Goal: Feedback & Contribution: Contribute content

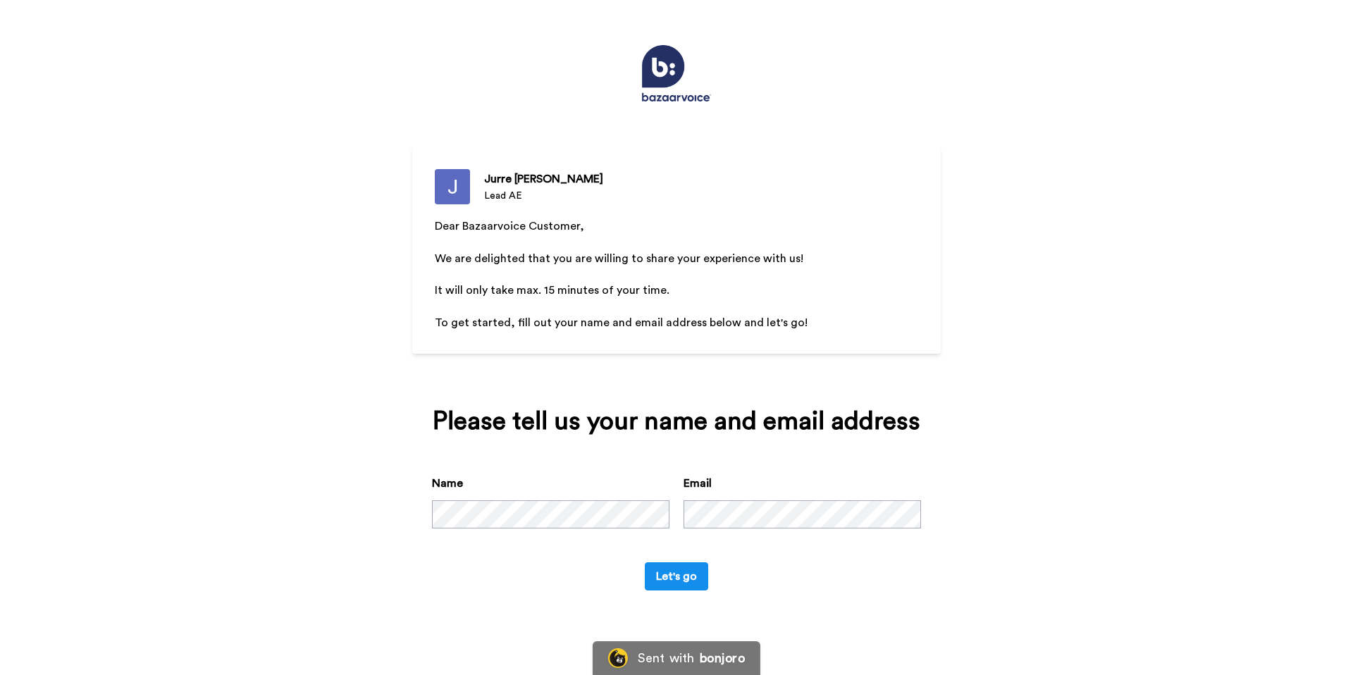
click at [819, 499] on div "Email" at bounding box center [801, 502] width 237 height 54
click at [812, 530] on div "Name Email" at bounding box center [676, 518] width 489 height 87
click at [668, 575] on button "Let's go" at bounding box center [676, 576] width 63 height 28
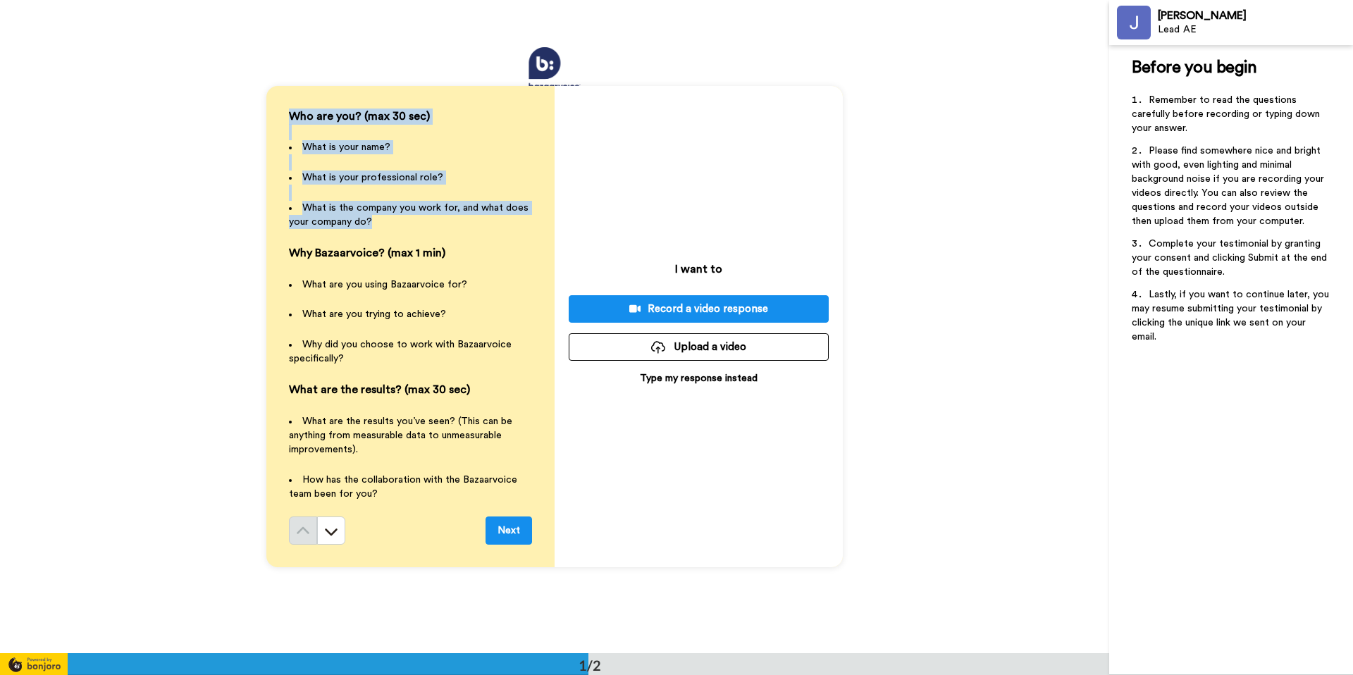
drag, startPoint x: 376, startPoint y: 218, endPoint x: 273, endPoint y: 115, distance: 145.5
click at [273, 115] on div "Who are you? (max 30 sec) ﻿ What is your name? ﻿ What is your professional role…" at bounding box center [410, 327] width 288 height 482
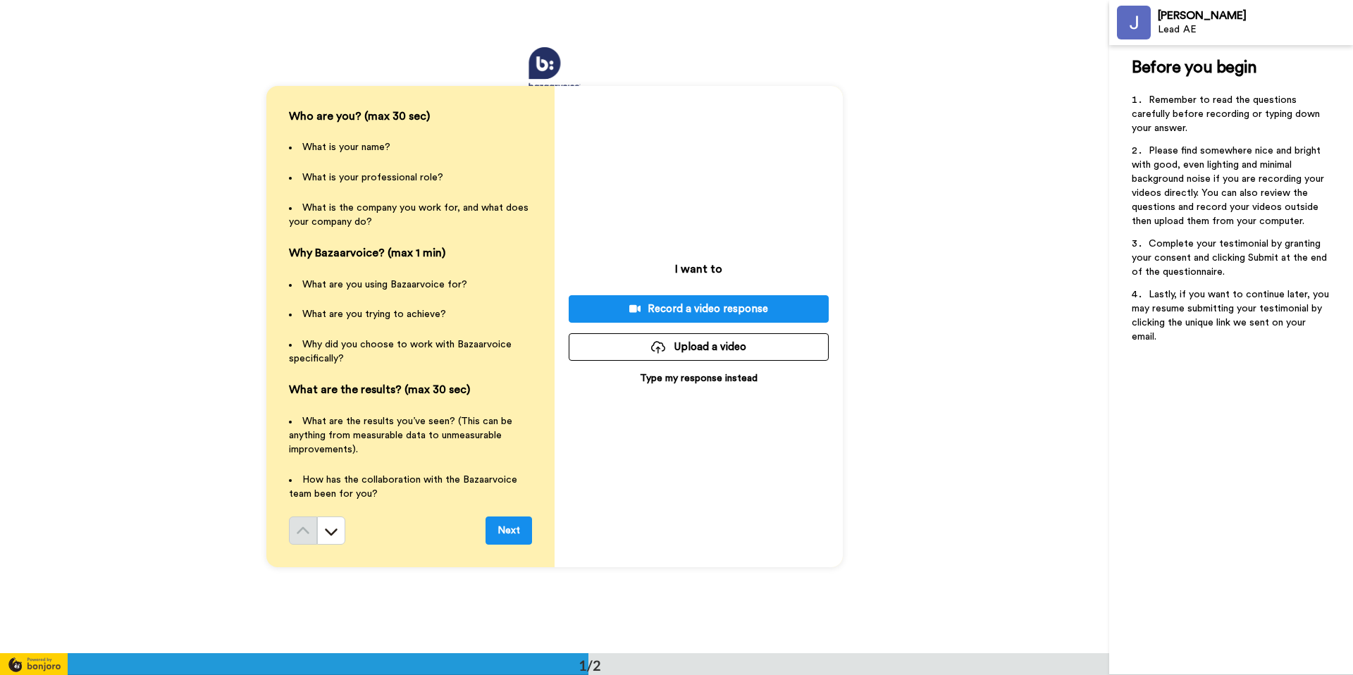
click at [404, 203] on span "What is the company you work for, and what does your company do?" at bounding box center [410, 215] width 242 height 24
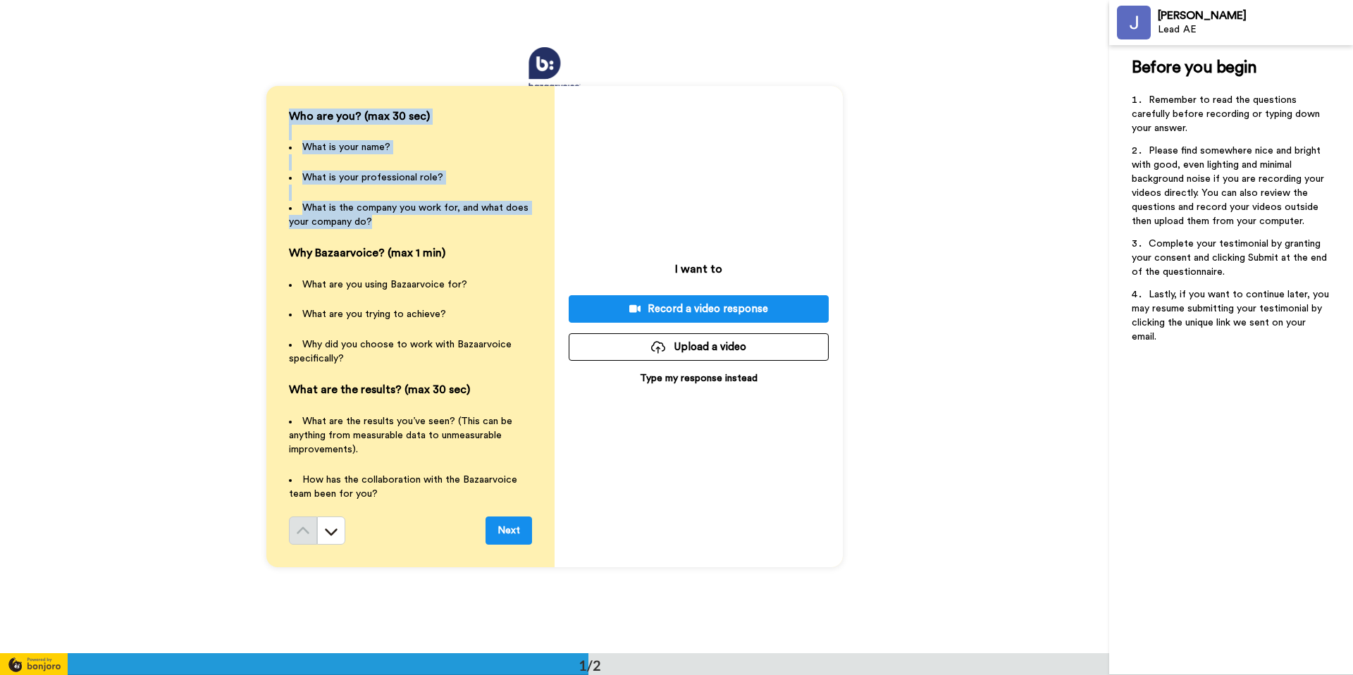
drag, startPoint x: 389, startPoint y: 224, endPoint x: 278, endPoint y: 107, distance: 161.0
click at [279, 108] on div "Who are you? (max 30 sec) ﻿ What is your name? ﻿ What is your professional role…" at bounding box center [410, 327] width 288 height 482
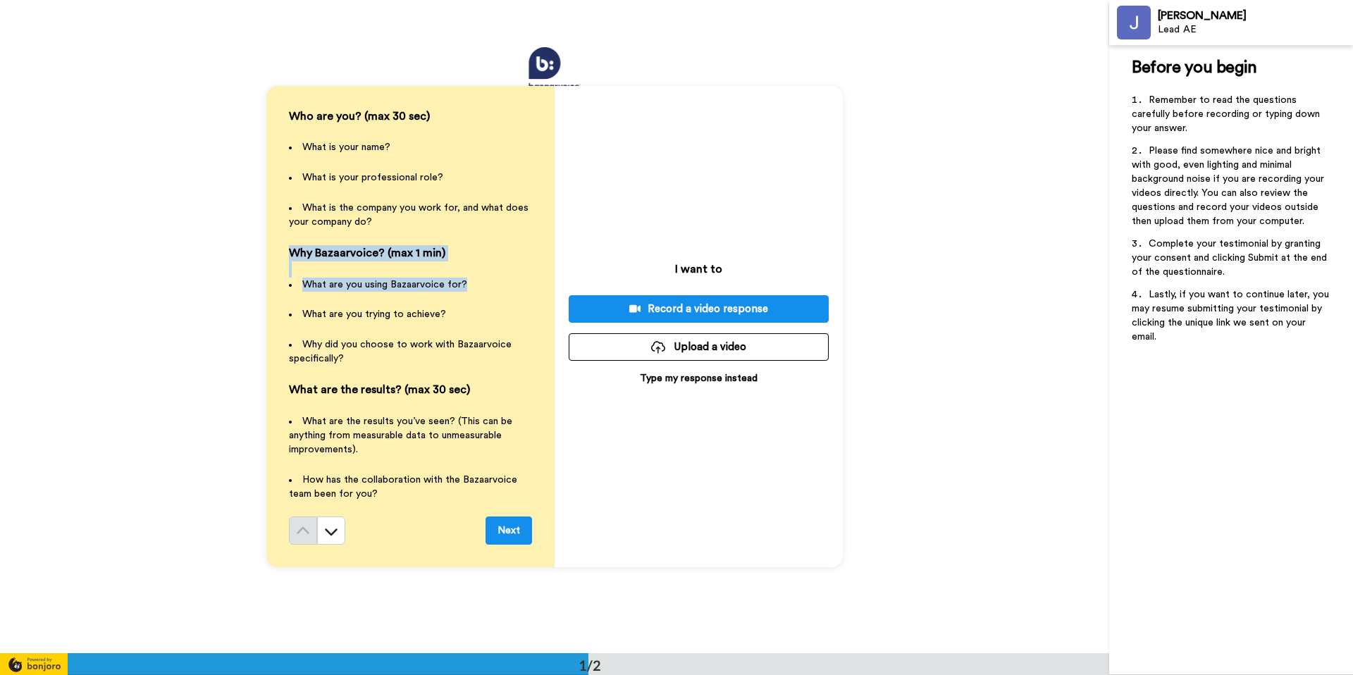
drag, startPoint x: 482, startPoint y: 288, endPoint x: 282, endPoint y: 255, distance: 202.8
click at [282, 255] on div "Who are you? (max 30 sec) ﻿ What is your name? ﻿ What is your professional role…" at bounding box center [410, 327] width 288 height 482
drag, startPoint x: 443, startPoint y: 318, endPoint x: 279, endPoint y: 314, distance: 164.2
click at [279, 314] on div "Who are you? (max 30 sec) ﻿ What is your name? ﻿ What is your professional role…" at bounding box center [410, 327] width 288 height 482
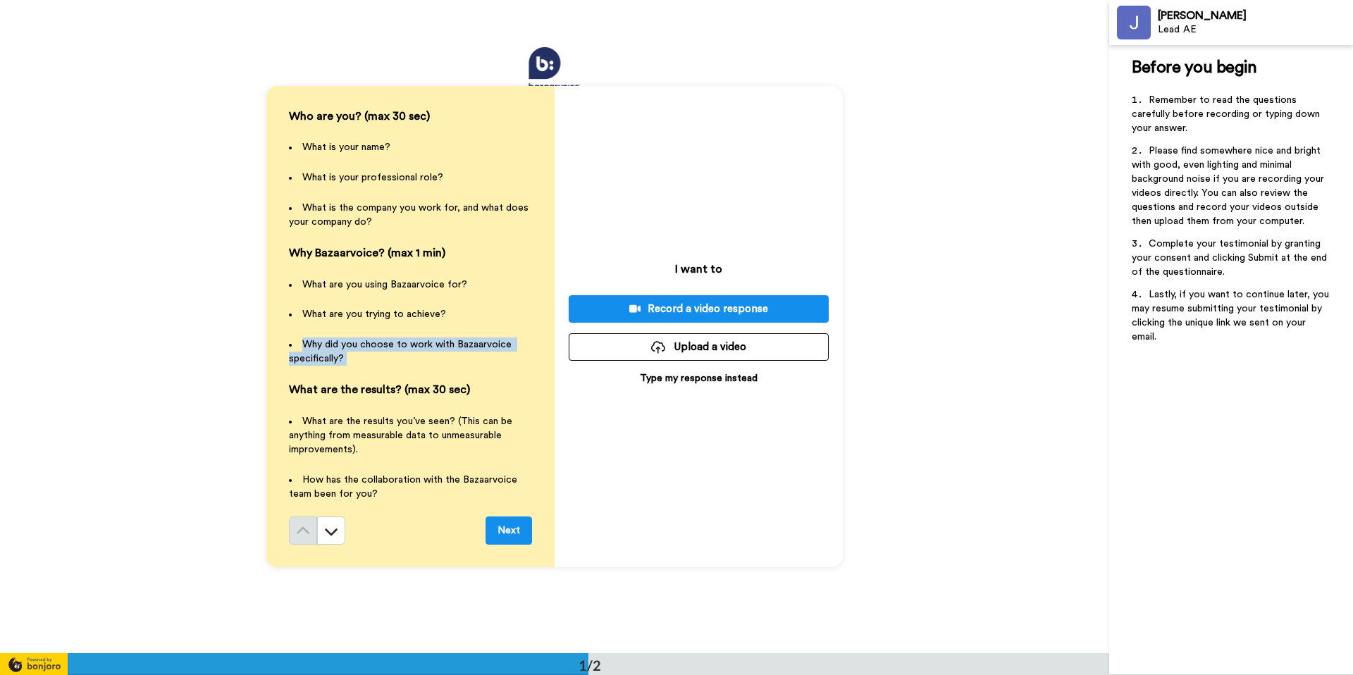
drag, startPoint x: 359, startPoint y: 373, endPoint x: 278, endPoint y: 343, distance: 87.2
click at [278, 343] on div "Who are you? (max 30 sec) ﻿ What is your name? ﻿ What is your professional role…" at bounding box center [410, 327] width 288 height 482
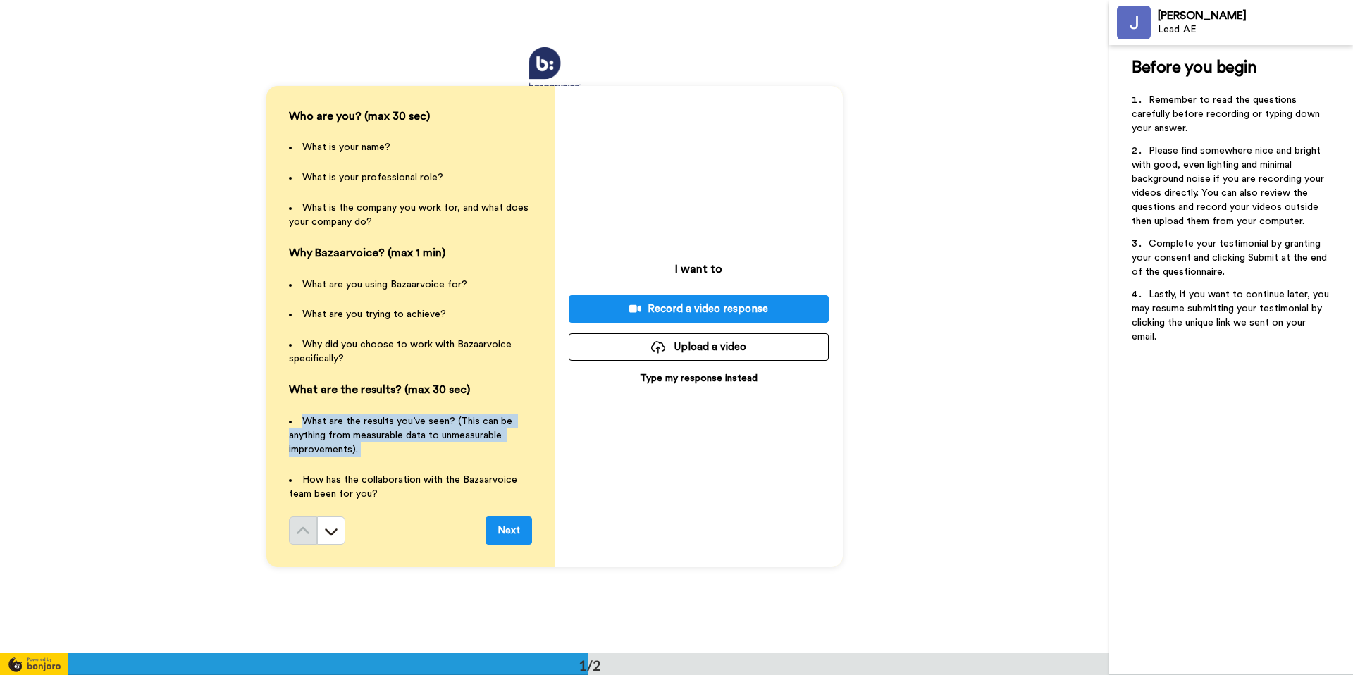
drag, startPoint x: 362, startPoint y: 469, endPoint x: 274, endPoint y: 421, distance: 100.3
click at [274, 421] on div "Who are you? (max 30 sec) ﻿ What is your name? ﻿ What is your professional role…" at bounding box center [410, 327] width 288 height 482
click at [390, 461] on p "﻿" at bounding box center [410, 465] width 243 height 16
drag, startPoint x: 386, startPoint y: 461, endPoint x: 271, endPoint y: 414, distance: 123.9
click at [271, 414] on div "Who are you? (max 30 sec) ﻿ What is your name? ﻿ What is your professional role…" at bounding box center [410, 327] width 288 height 482
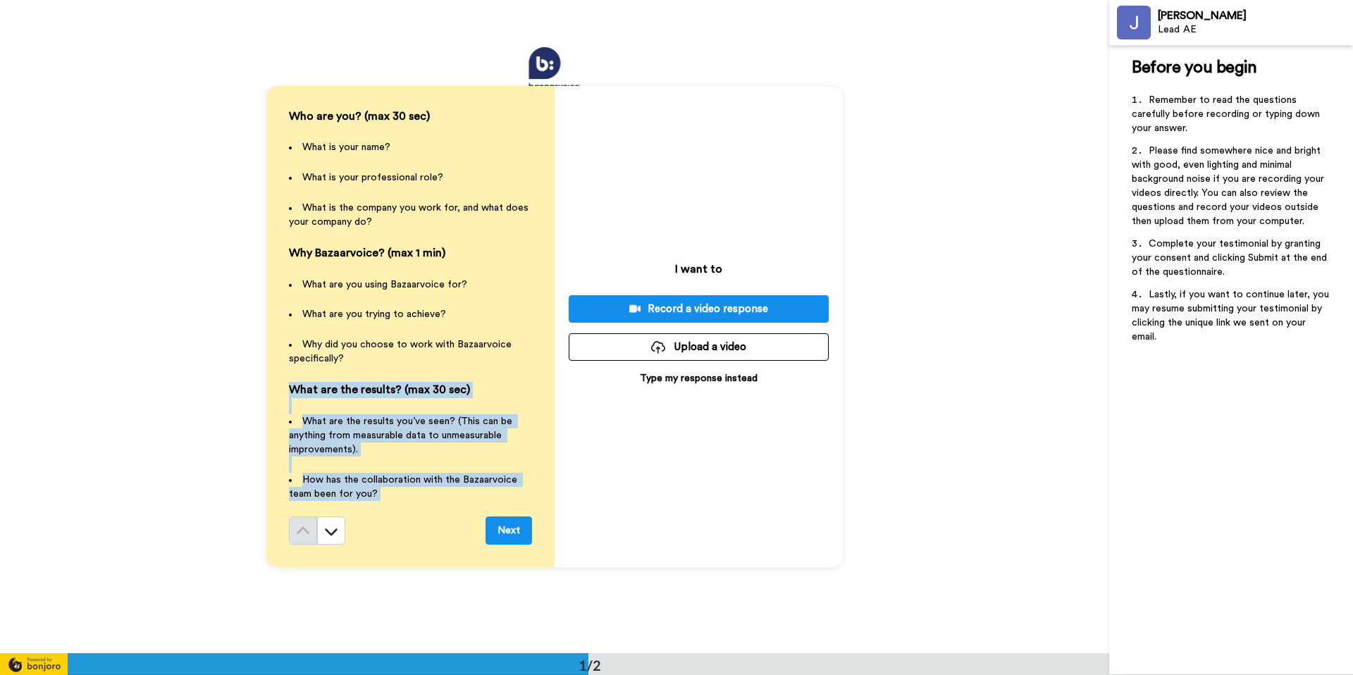
drag, startPoint x: 403, startPoint y: 509, endPoint x: 281, endPoint y: 396, distance: 166.0
click at [281, 396] on div "Who are you? (max 30 sec) ﻿ What is your name? ﻿ What is your professional role…" at bounding box center [410, 327] width 288 height 482
click at [733, 311] on div "Record a video response" at bounding box center [698, 309] width 237 height 15
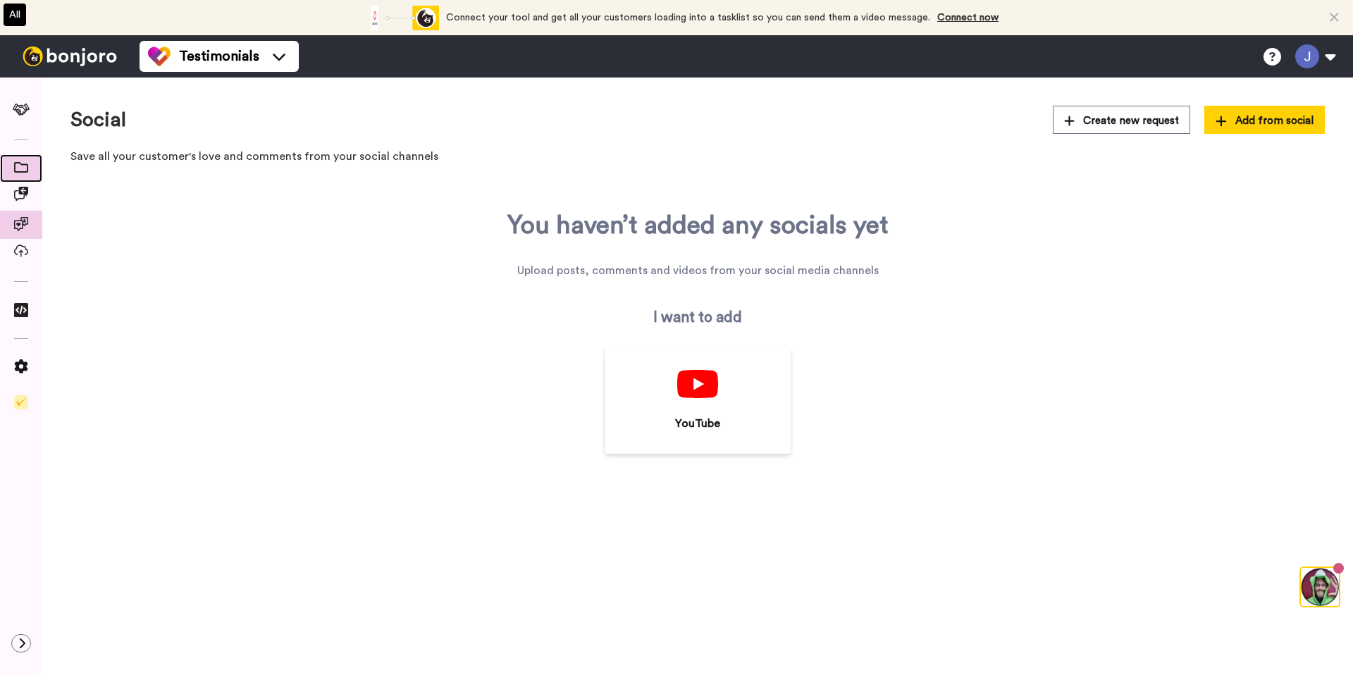
click at [15, 175] on span at bounding box center [21, 168] width 42 height 14
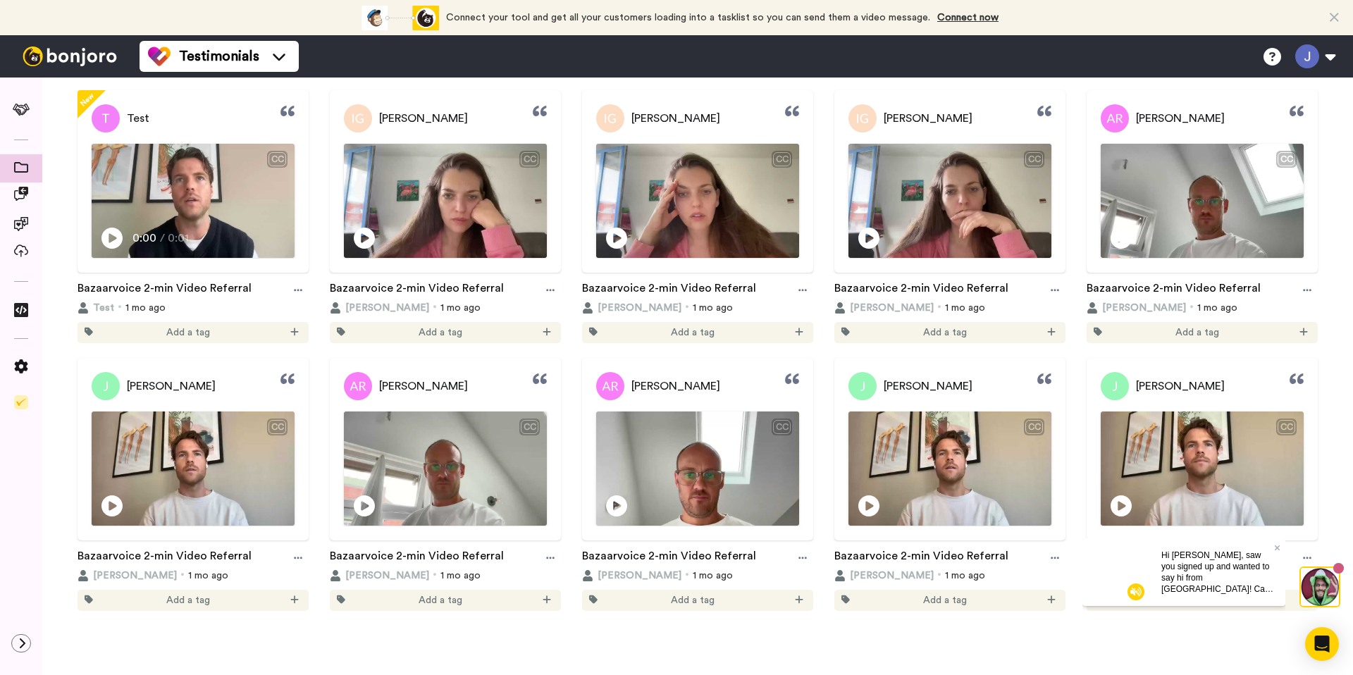
scroll to position [122, 0]
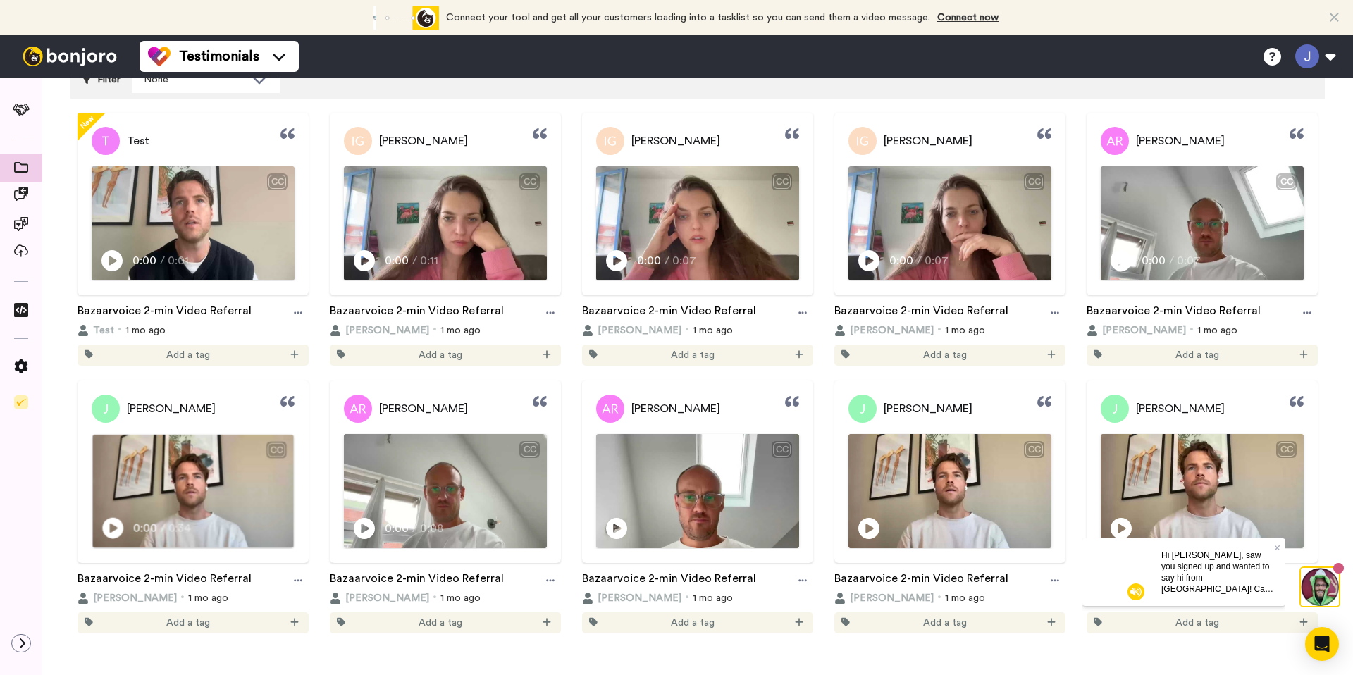
click at [230, 519] on div "Play/Pause 0:00 / 0:34" at bounding box center [192, 534] width 201 height 30
click at [186, 476] on video at bounding box center [192, 491] width 201 height 113
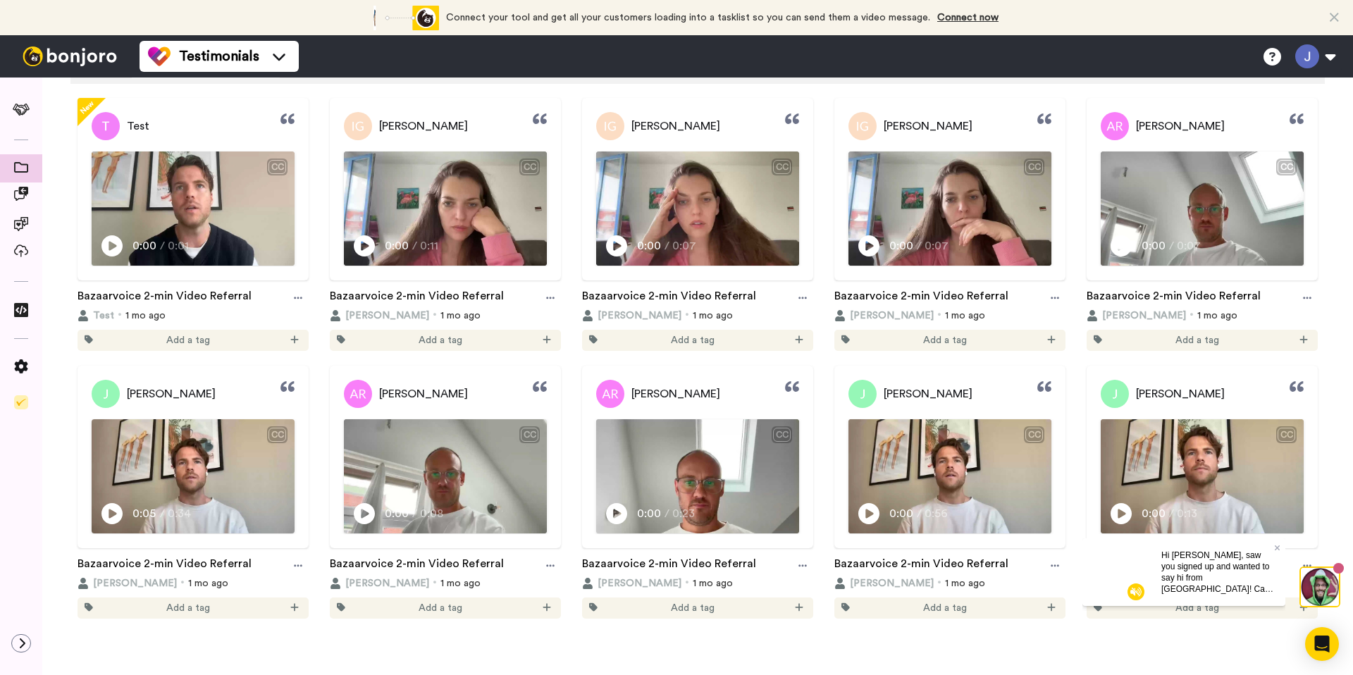
scroll to position [144, 0]
